Goal: Task Accomplishment & Management: Use online tool/utility

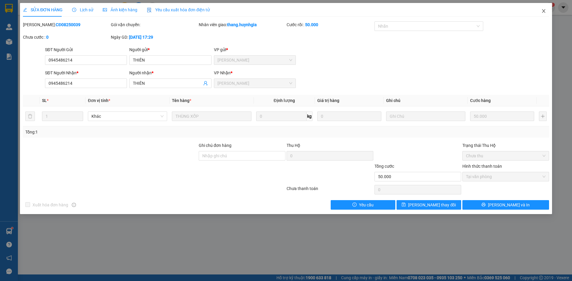
click at [547, 10] on span "Close" at bounding box center [543, 11] width 17 height 17
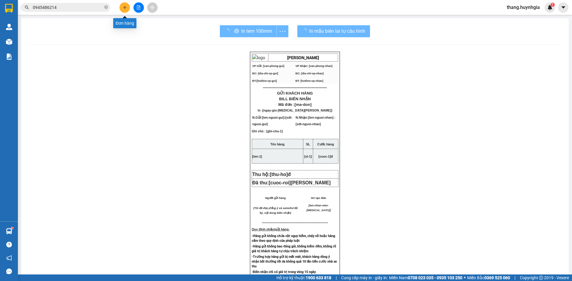
click at [124, 8] on icon "plus" at bounding box center [125, 7] width 4 height 4
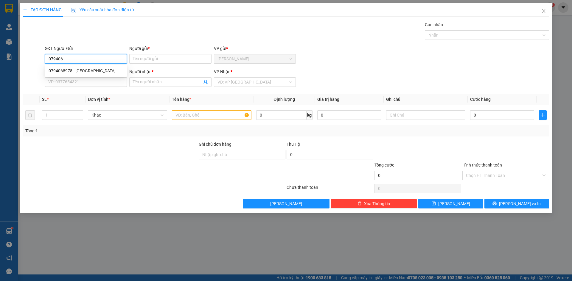
click at [74, 71] on div "0794068978 - [GEOGRAPHIC_DATA]" at bounding box center [86, 71] width 75 height 7
type input "0794068978"
type input "ANH ĐỨC"
type input "0905755454"
type input "HÀM TÂN"
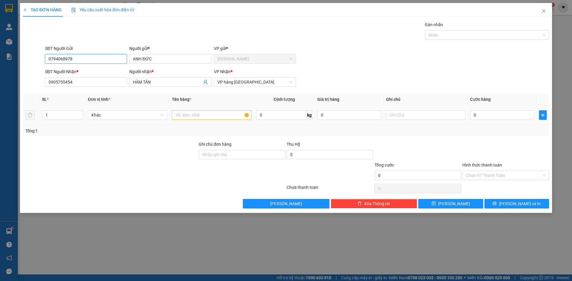
type input "0794068978"
click at [204, 115] on input "text" at bounding box center [211, 115] width 79 height 10
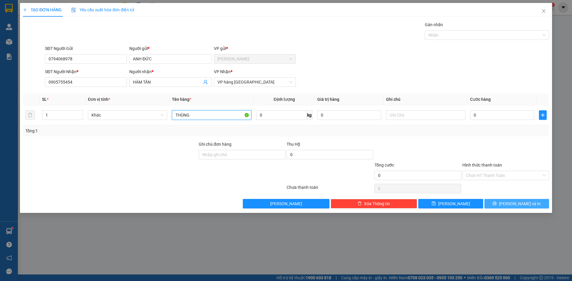
type input "THÙNG"
click at [496, 203] on icon "printer" at bounding box center [494, 204] width 4 height 4
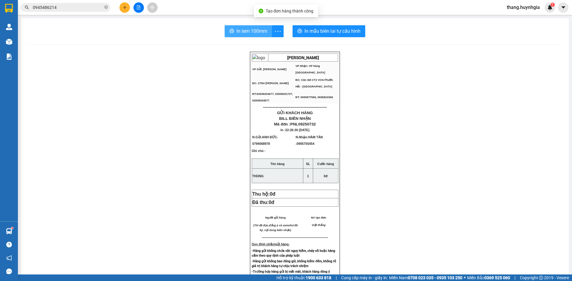
click at [269, 36] on button "In tem 100mm" at bounding box center [248, 31] width 47 height 12
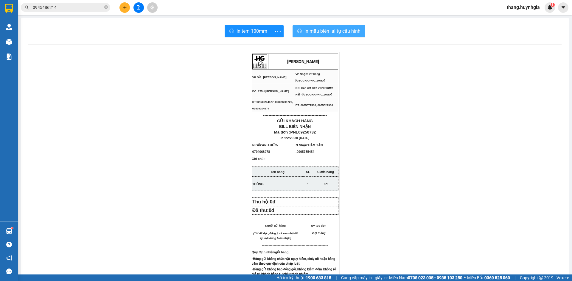
drag, startPoint x: 334, startPoint y: 37, endPoint x: 337, endPoint y: 52, distance: 15.7
click at [334, 37] on button "In mẫu biên lai tự cấu hình" at bounding box center [328, 31] width 73 height 12
